Goal: Task Accomplishment & Management: Use online tool/utility

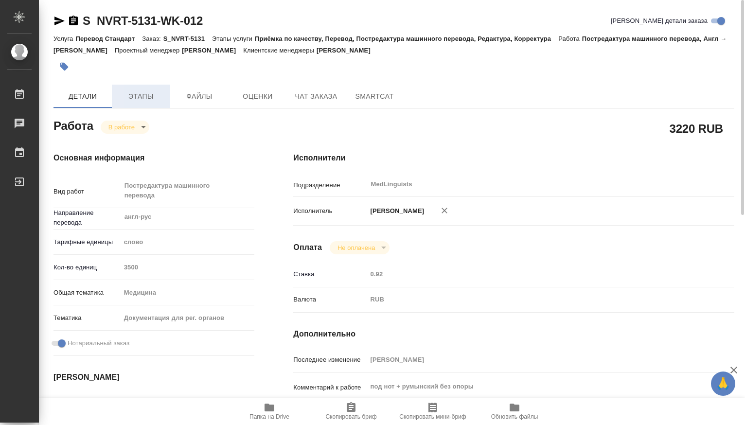
click at [135, 98] on span "Этапы" at bounding box center [141, 96] width 47 height 12
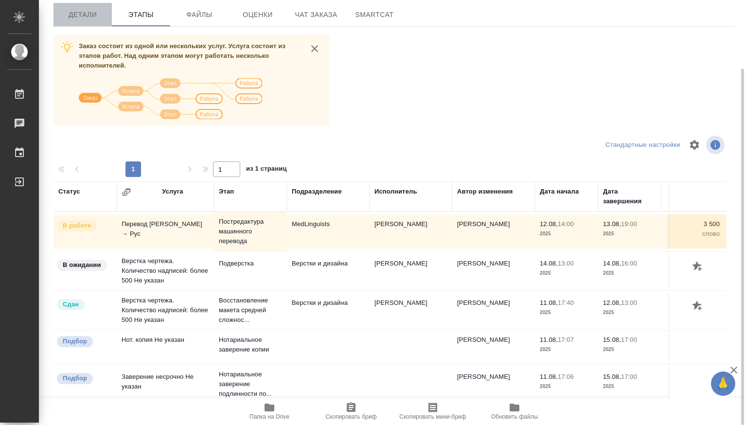
click at [87, 19] on span "Детали" at bounding box center [82, 15] width 47 height 12
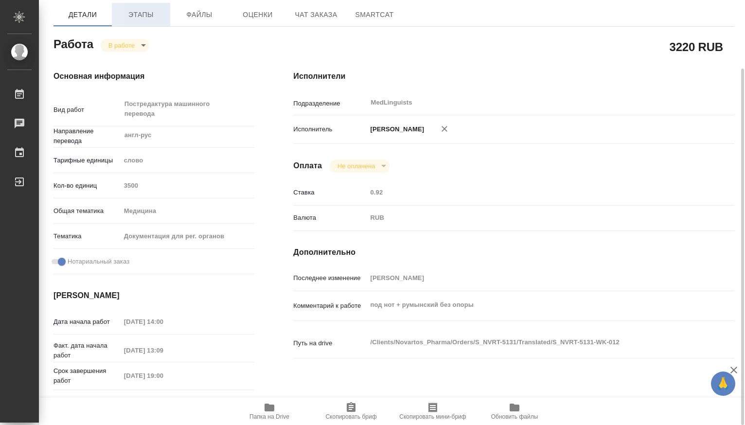
type textarea "x"
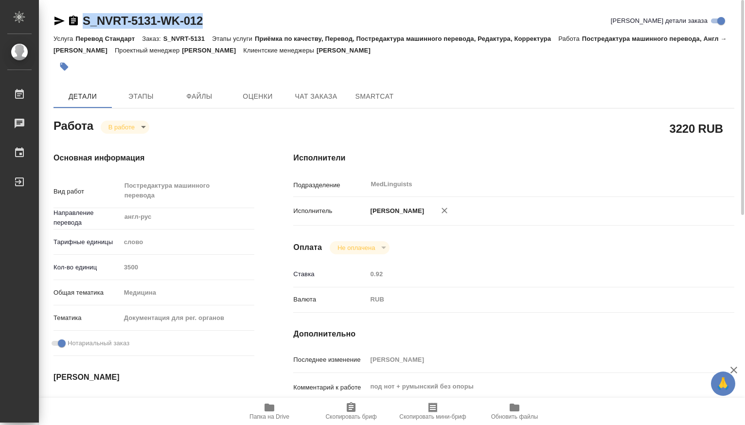
drag, startPoint x: 213, startPoint y: 28, endPoint x: 83, endPoint y: 20, distance: 130.0
click at [83, 20] on div "S_NVRT-5131-WK-012 [PERSON_NAME] детали заказа" at bounding box center [393, 21] width 681 height 16
copy link "S_NVRT-5131-WK-012"
